Goal: Register for event/course

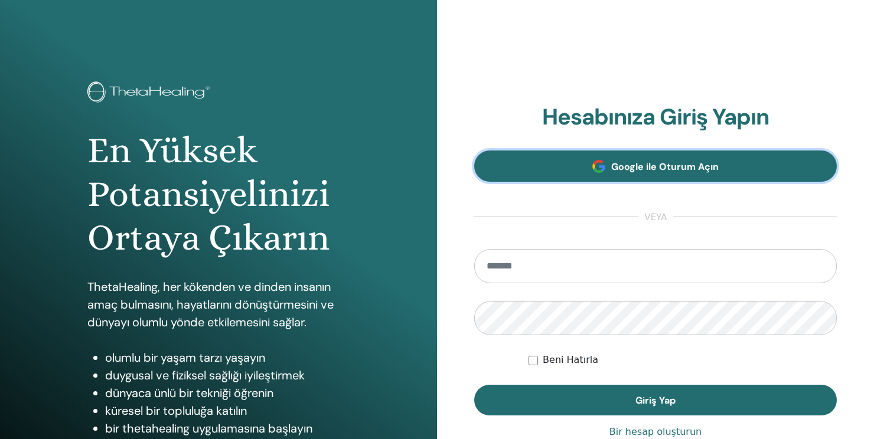
click at [723, 177] on link "Google ile Oturum Açın" at bounding box center [655, 166] width 363 height 31
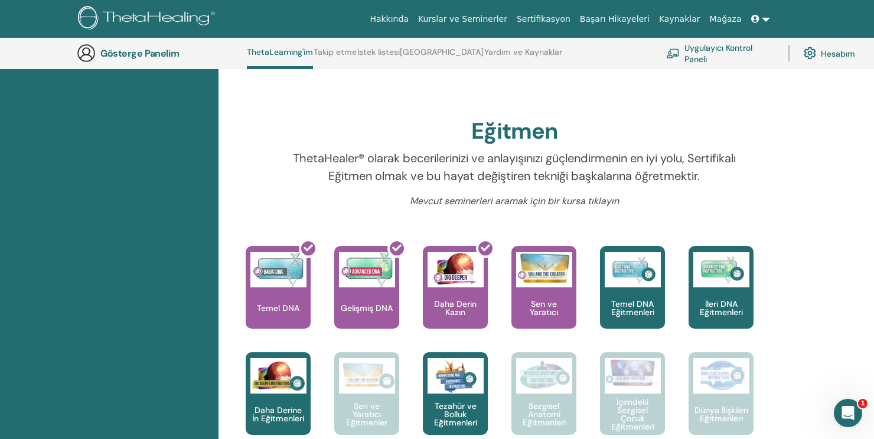
scroll to position [322, 0]
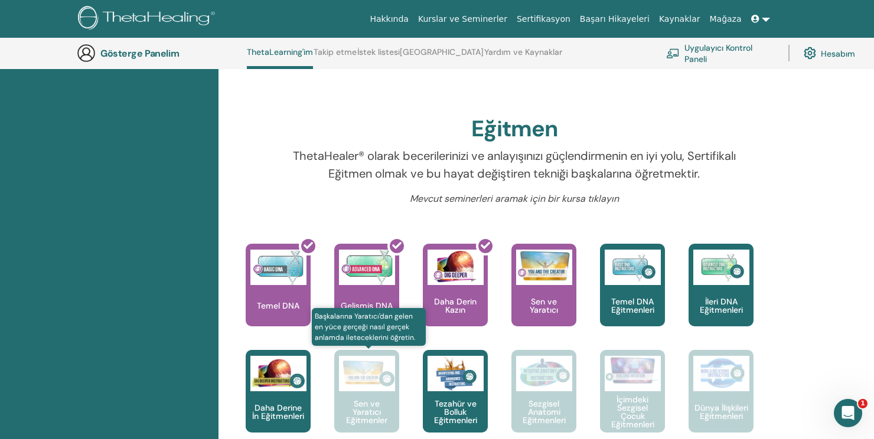
click at [370, 420] on font "Sen ve Yaratıcı Eğitmenler" at bounding box center [366, 412] width 41 height 27
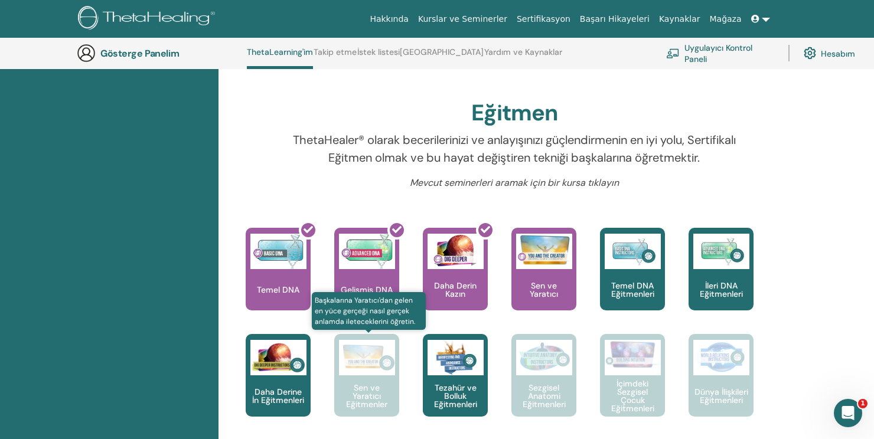
scroll to position [360, 0]
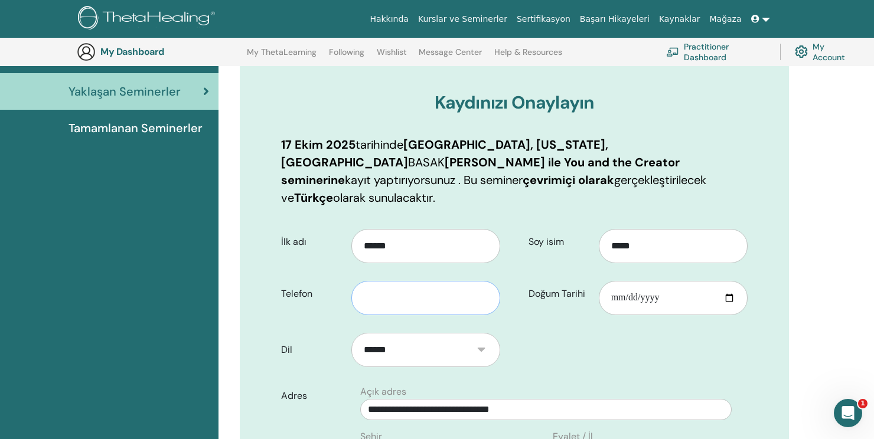
click at [413, 282] on input "text" at bounding box center [425, 298] width 149 height 34
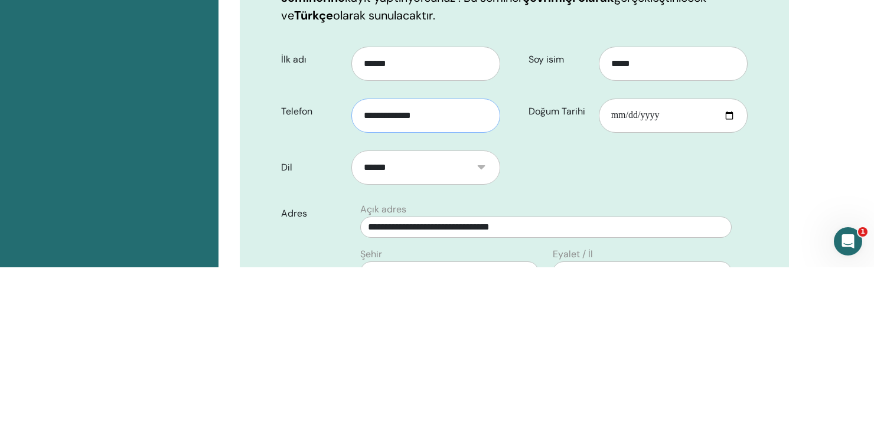
type input "**********"
click at [645, 270] on input "Doğum Tarihi" at bounding box center [673, 287] width 149 height 34
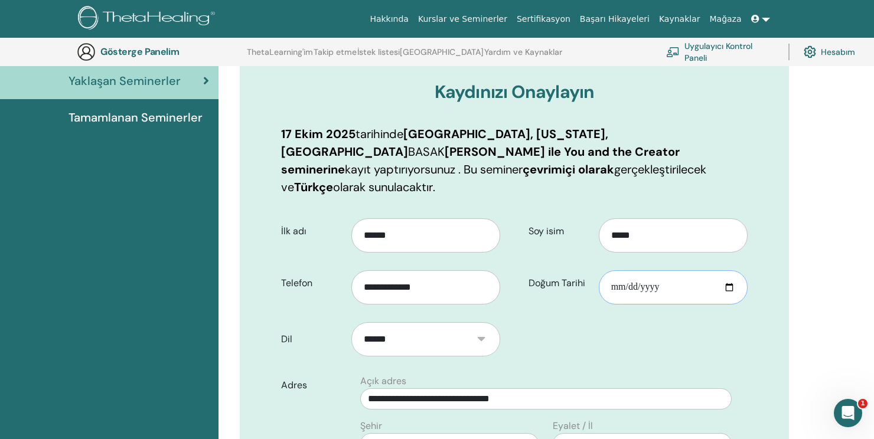
type input "**********"
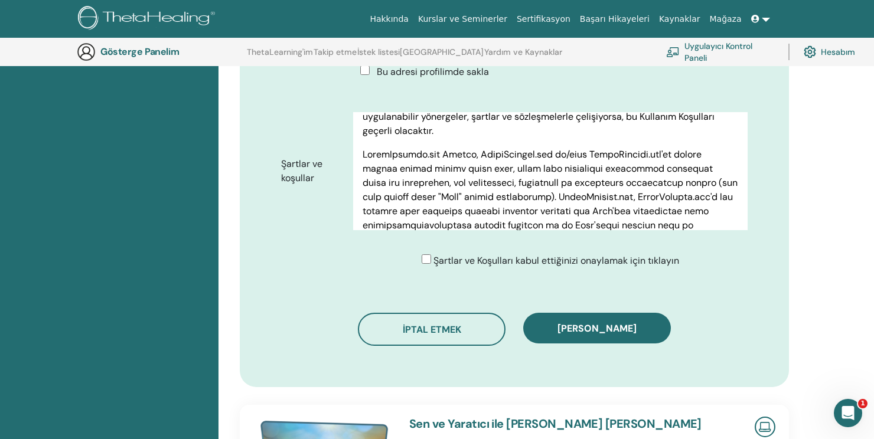
scroll to position [575, 0]
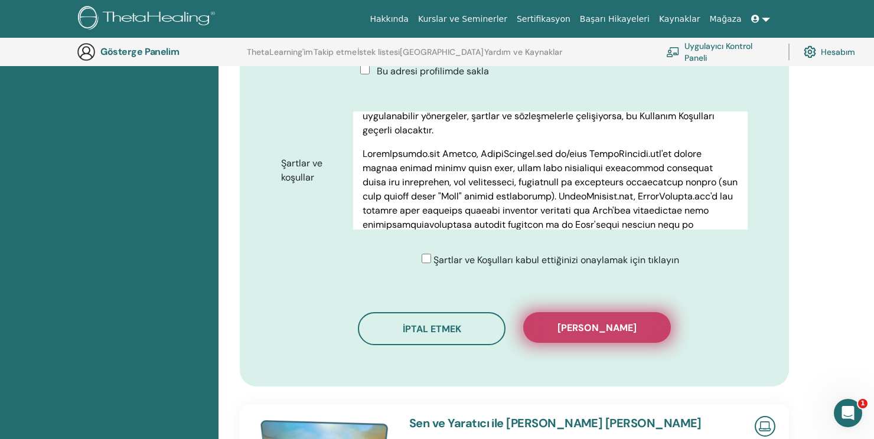
click at [605, 322] on font "Kaydı onayla" at bounding box center [596, 328] width 79 height 12
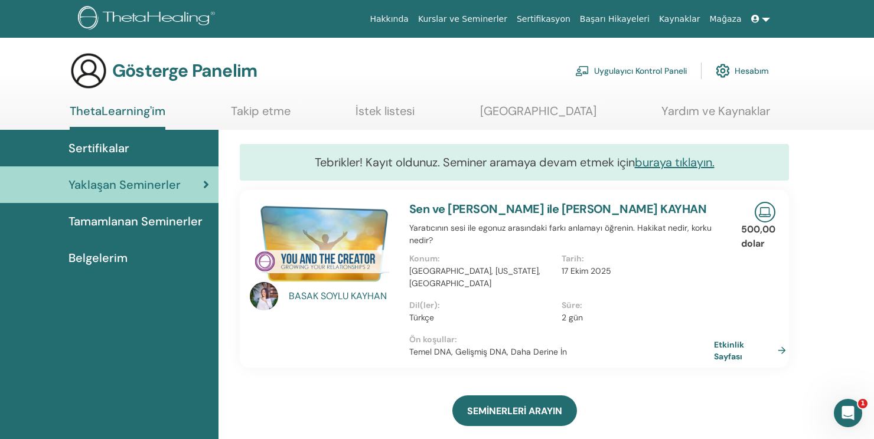
click at [158, 224] on font "Tamamlanan Seminerler" at bounding box center [136, 221] width 134 height 15
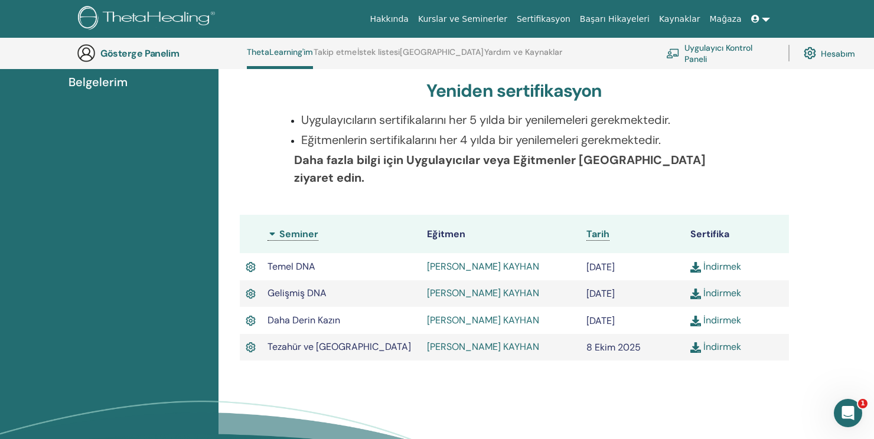
scroll to position [208, 0]
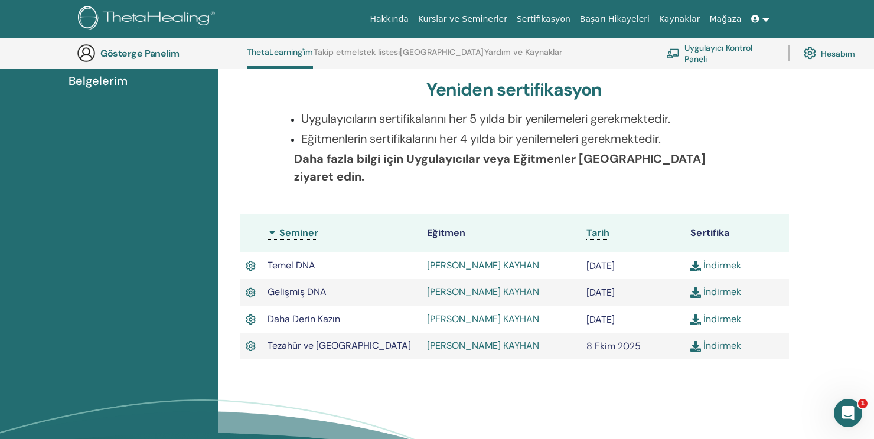
click at [720, 340] on font "İndirmek" at bounding box center [722, 346] width 38 height 12
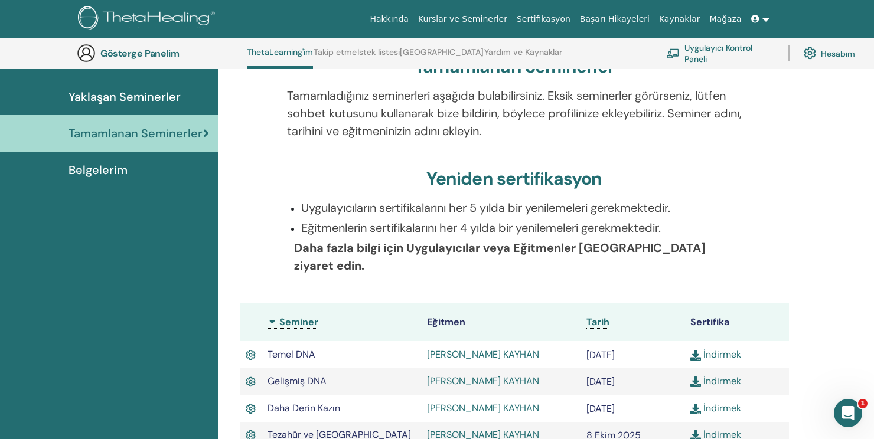
scroll to position [0, 0]
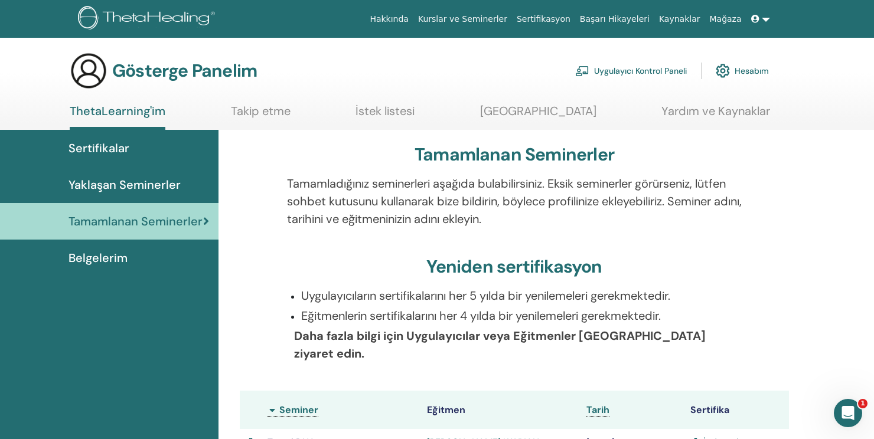
click at [640, 72] on font "Uygulayıcı Kontrol Paneli" at bounding box center [640, 71] width 93 height 11
